Goal: Task Accomplishment & Management: Manage account settings

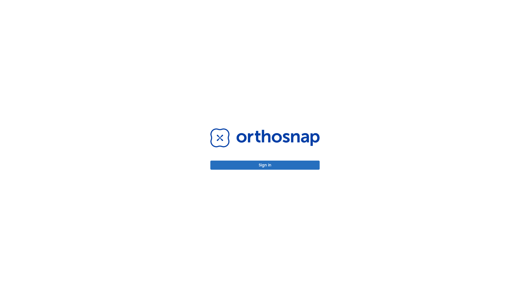
click at [265, 165] on button "Sign in" at bounding box center [264, 165] width 109 height 9
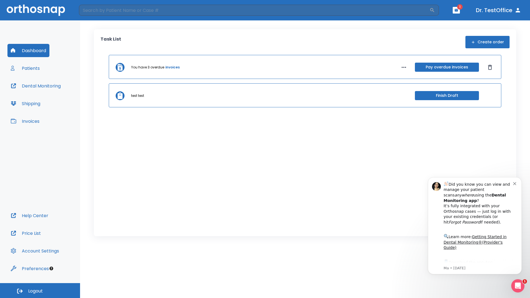
click at [40, 291] on span "Logout" at bounding box center [35, 291] width 15 height 6
